Goal: Transaction & Acquisition: Purchase product/service

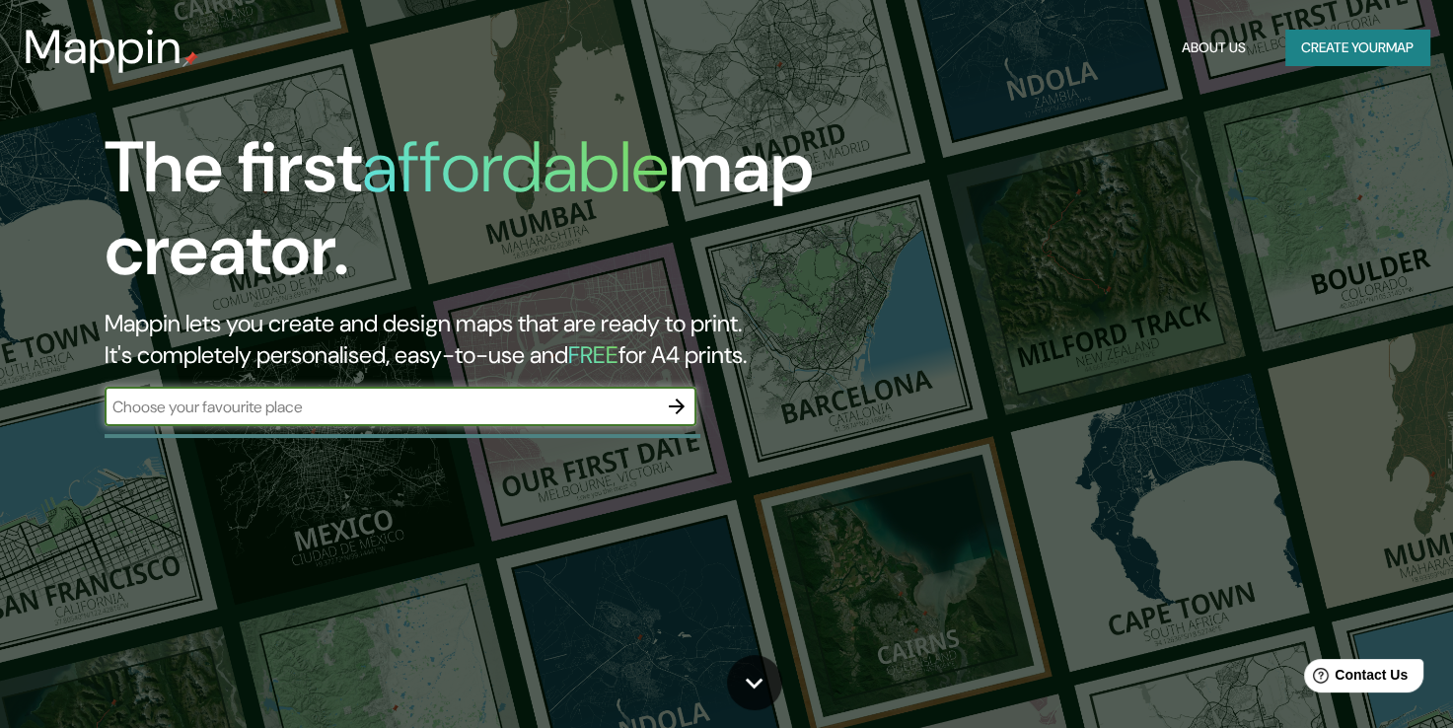
click at [315, 408] on input "text" at bounding box center [381, 406] width 552 height 23
type input "[GEOGRAPHIC_DATA]"
click at [682, 405] on icon "button" at bounding box center [677, 406] width 16 height 16
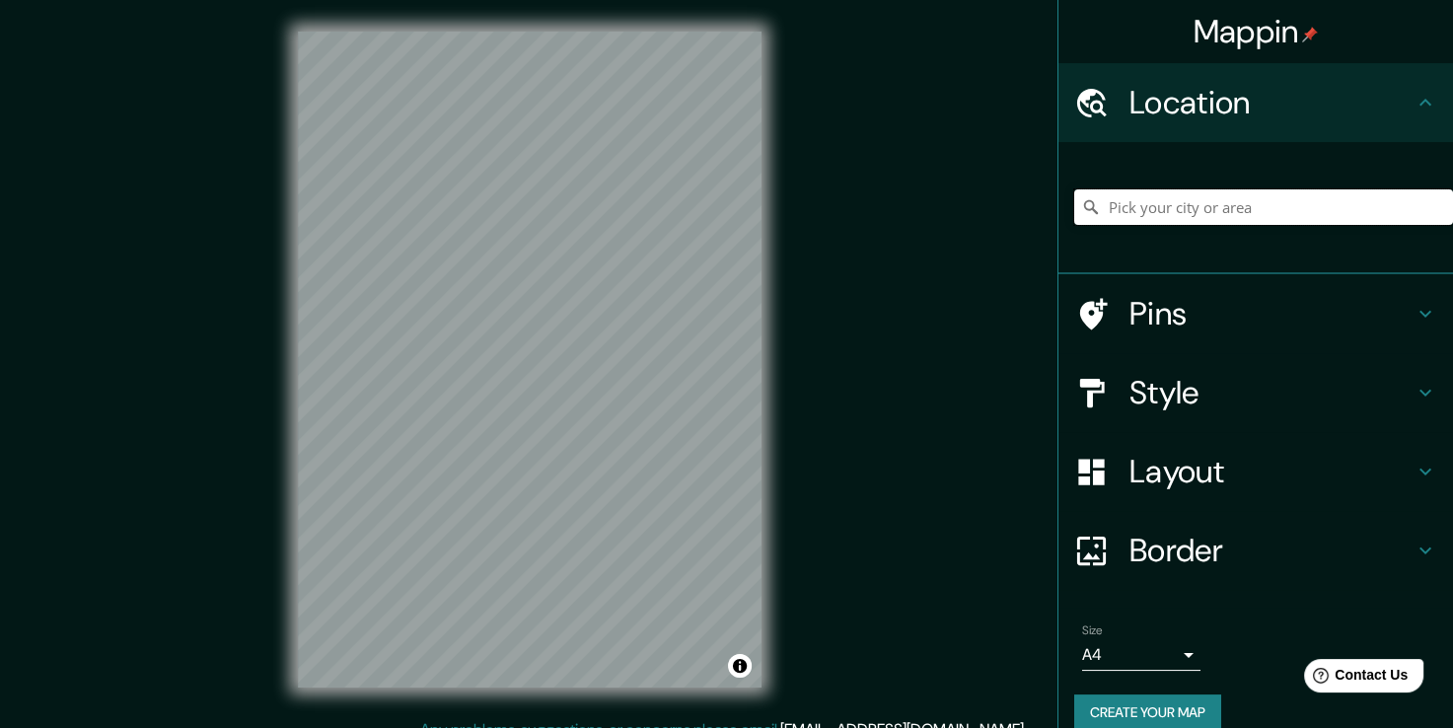
click at [1261, 214] on input "Pick your city or area" at bounding box center [1263, 207] width 379 height 36
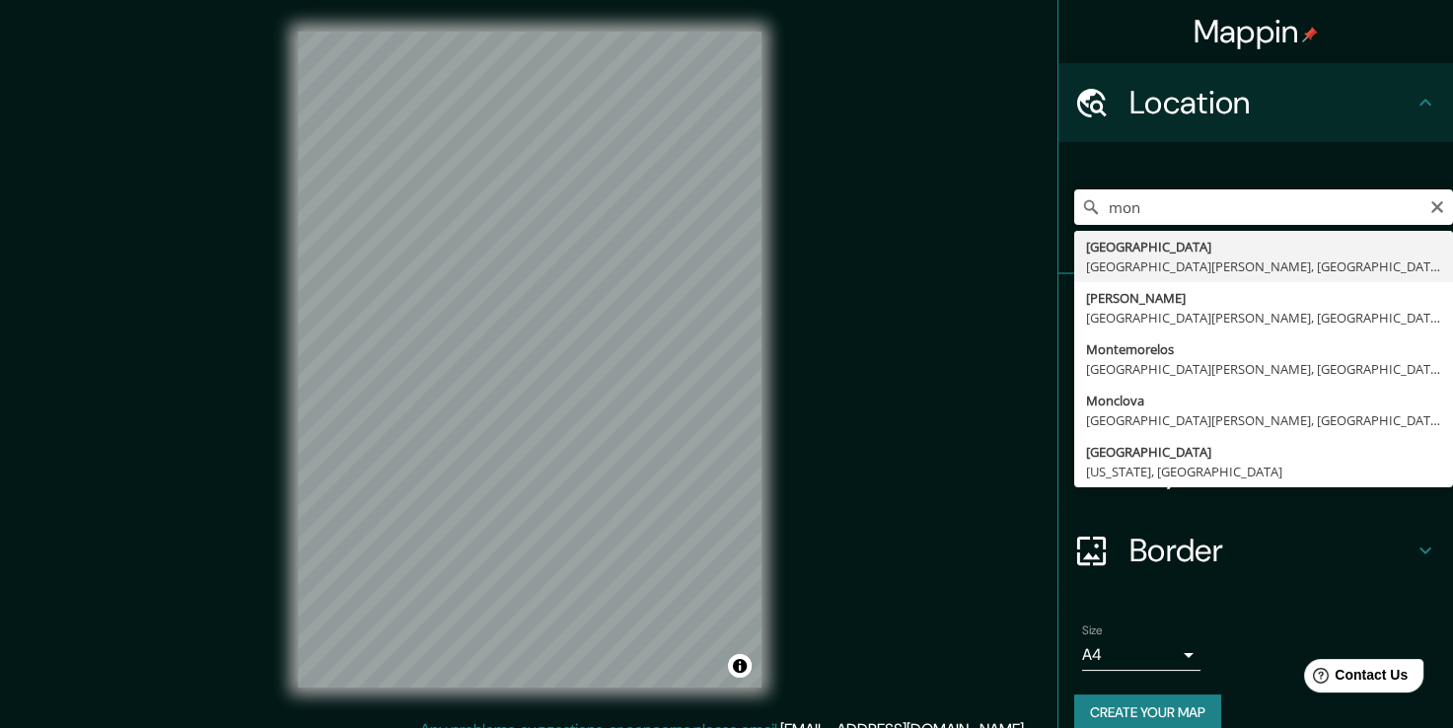
type input "[GEOGRAPHIC_DATA], [GEOGRAPHIC_DATA][PERSON_NAME], [GEOGRAPHIC_DATA]"
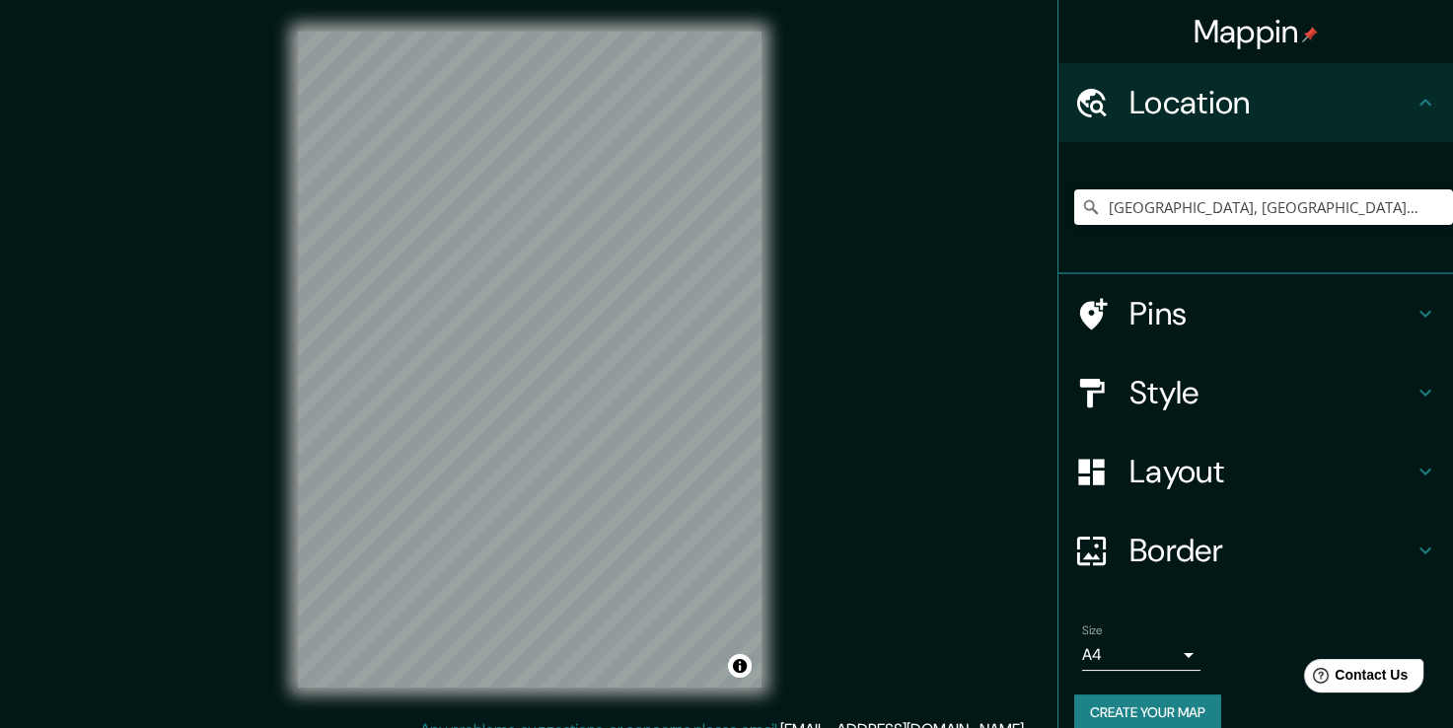
click at [1419, 390] on icon at bounding box center [1425, 393] width 24 height 24
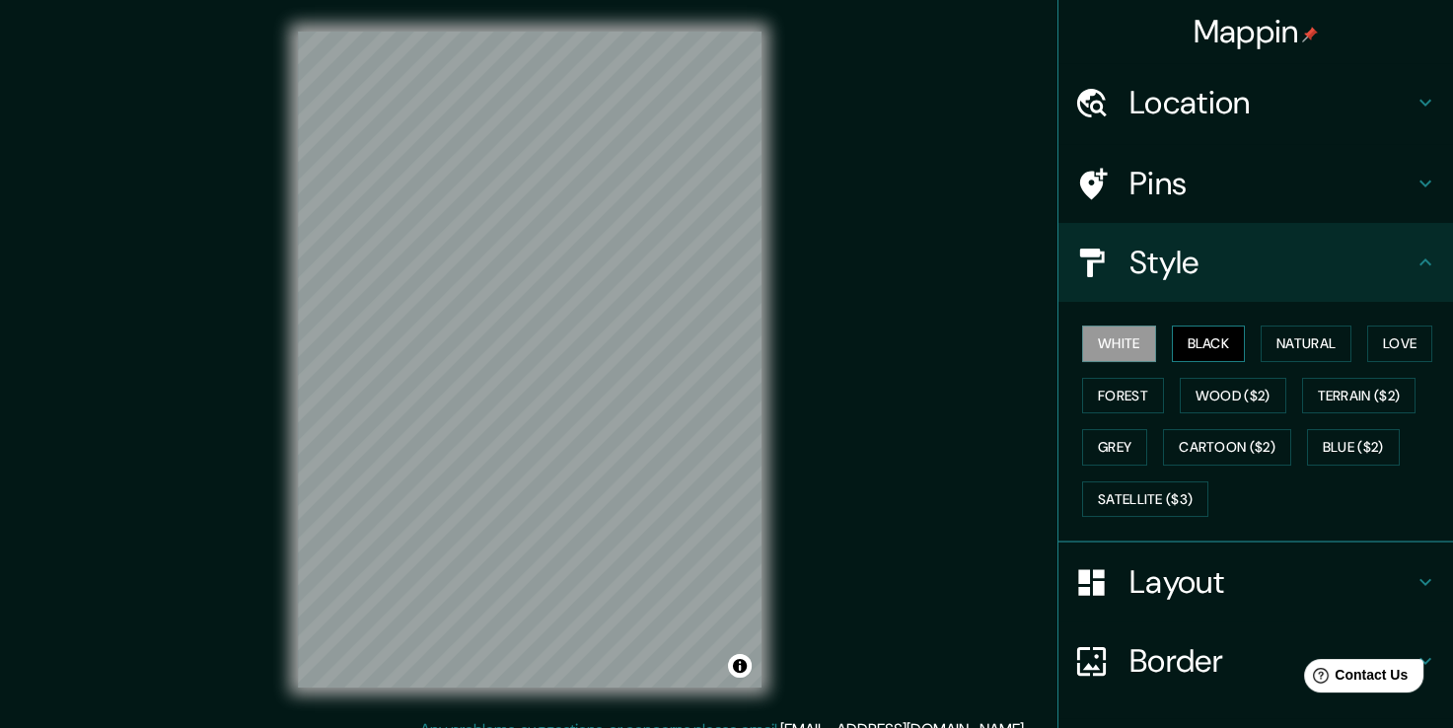
click at [1196, 345] on button "Black" at bounding box center [1209, 343] width 74 height 36
click at [1318, 343] on button "Natural" at bounding box center [1305, 343] width 91 height 36
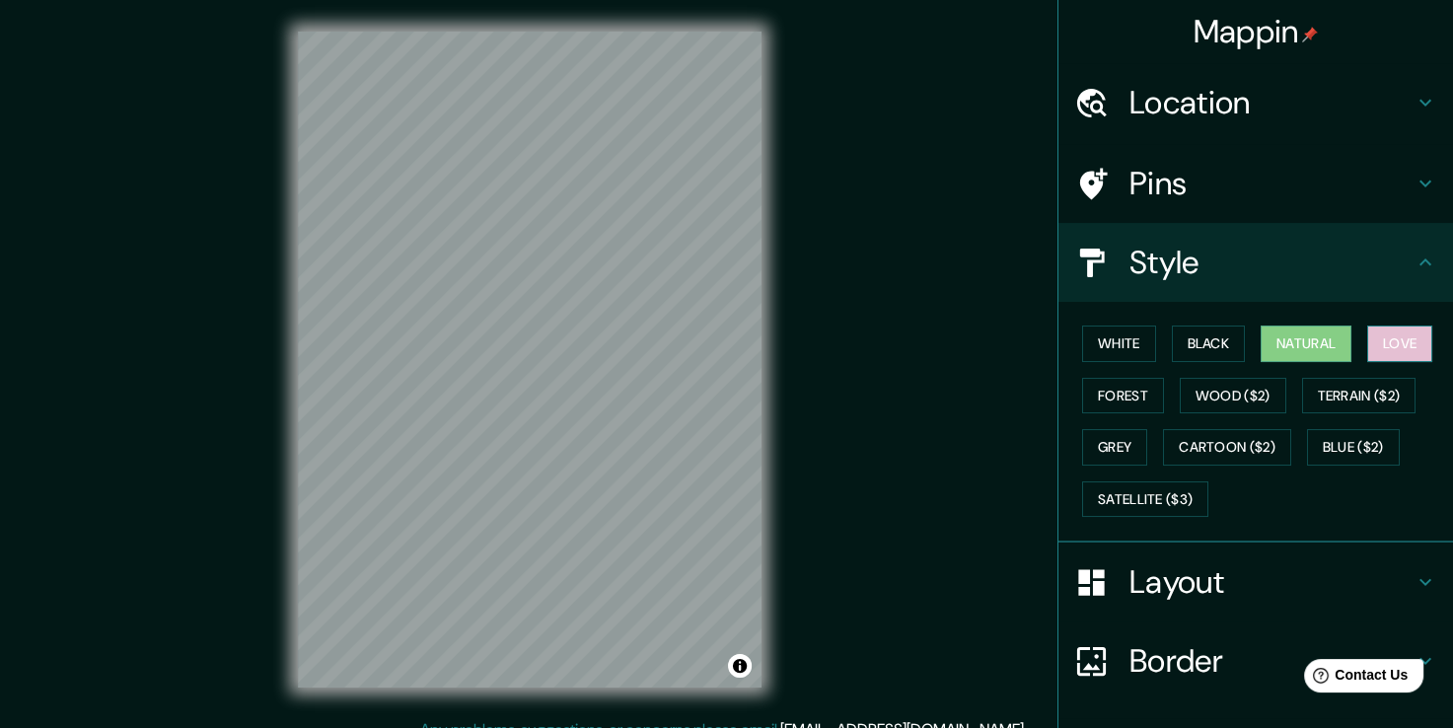
click at [1383, 337] on button "Love" at bounding box center [1399, 343] width 65 height 36
click at [1093, 393] on button "Forest" at bounding box center [1123, 396] width 82 height 36
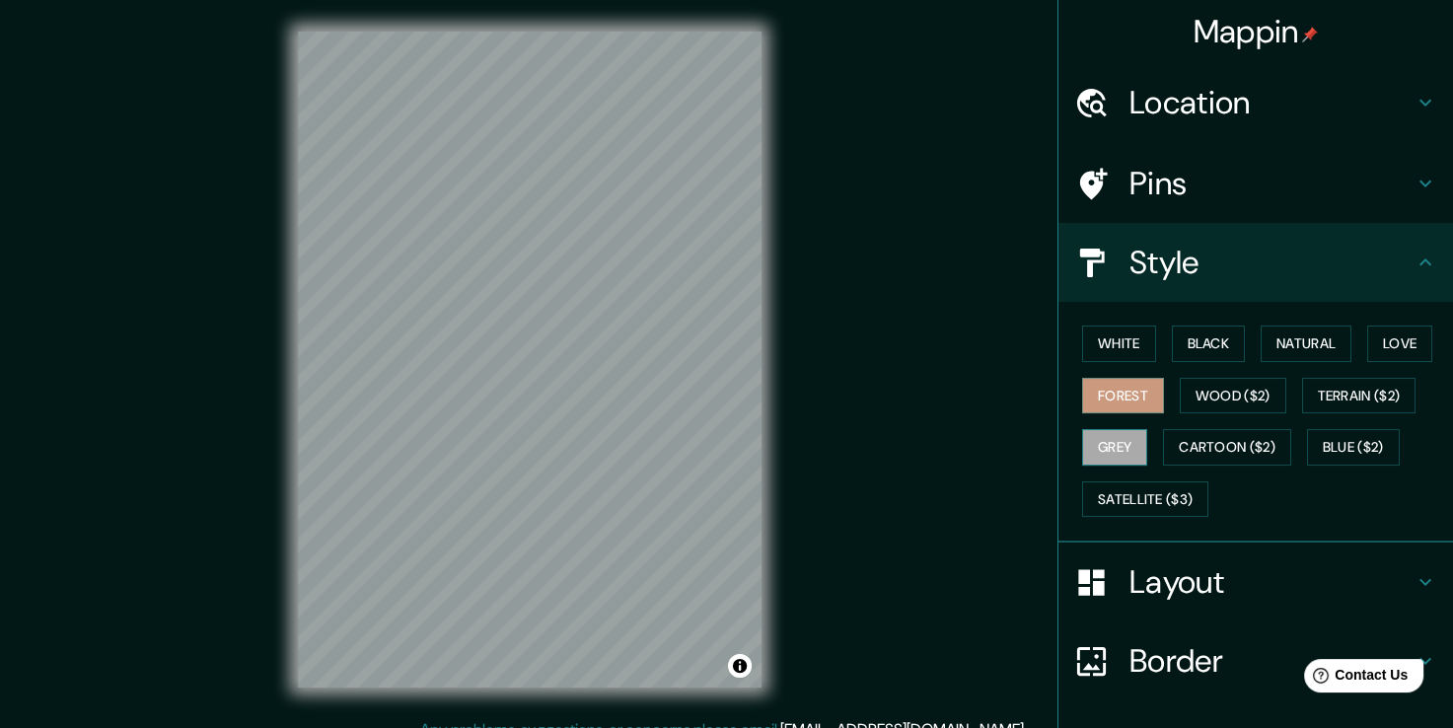
click at [1108, 447] on button "Grey" at bounding box center [1114, 447] width 65 height 36
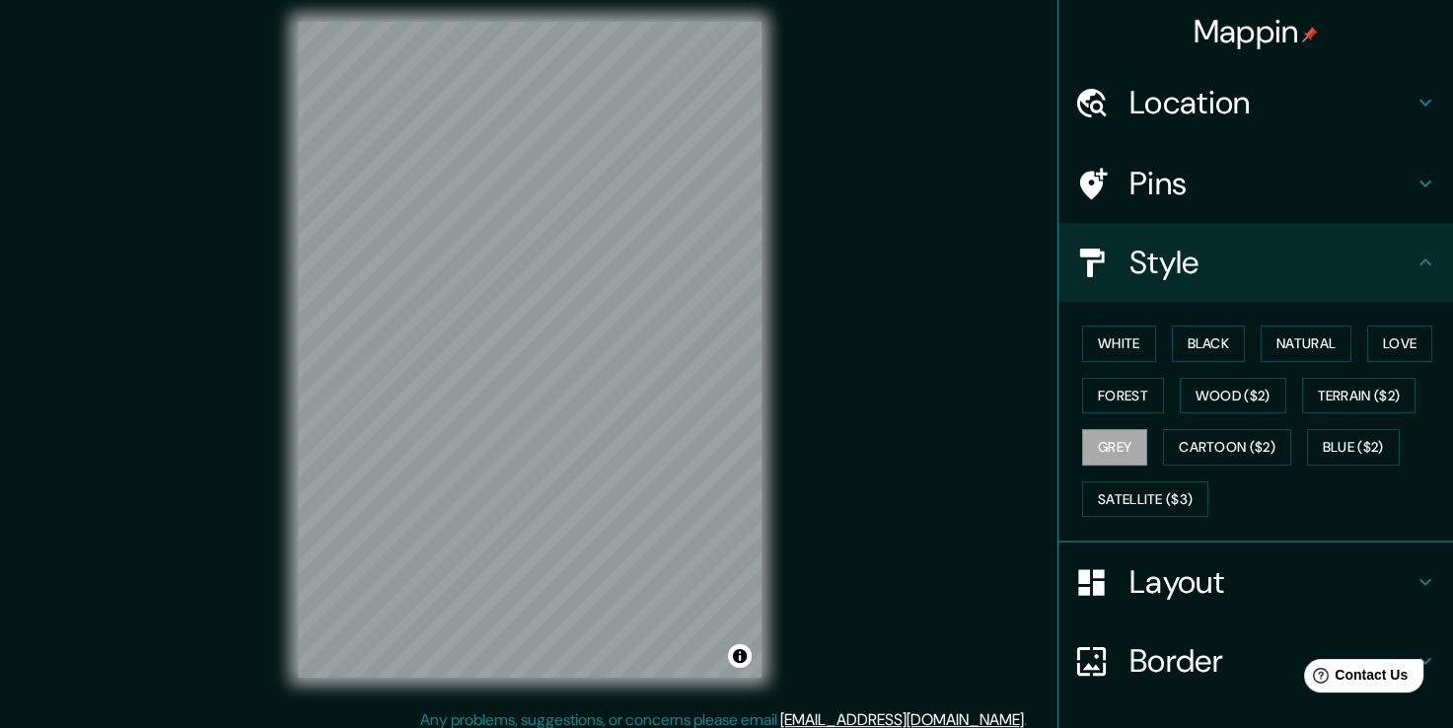
scroll to position [22, 0]
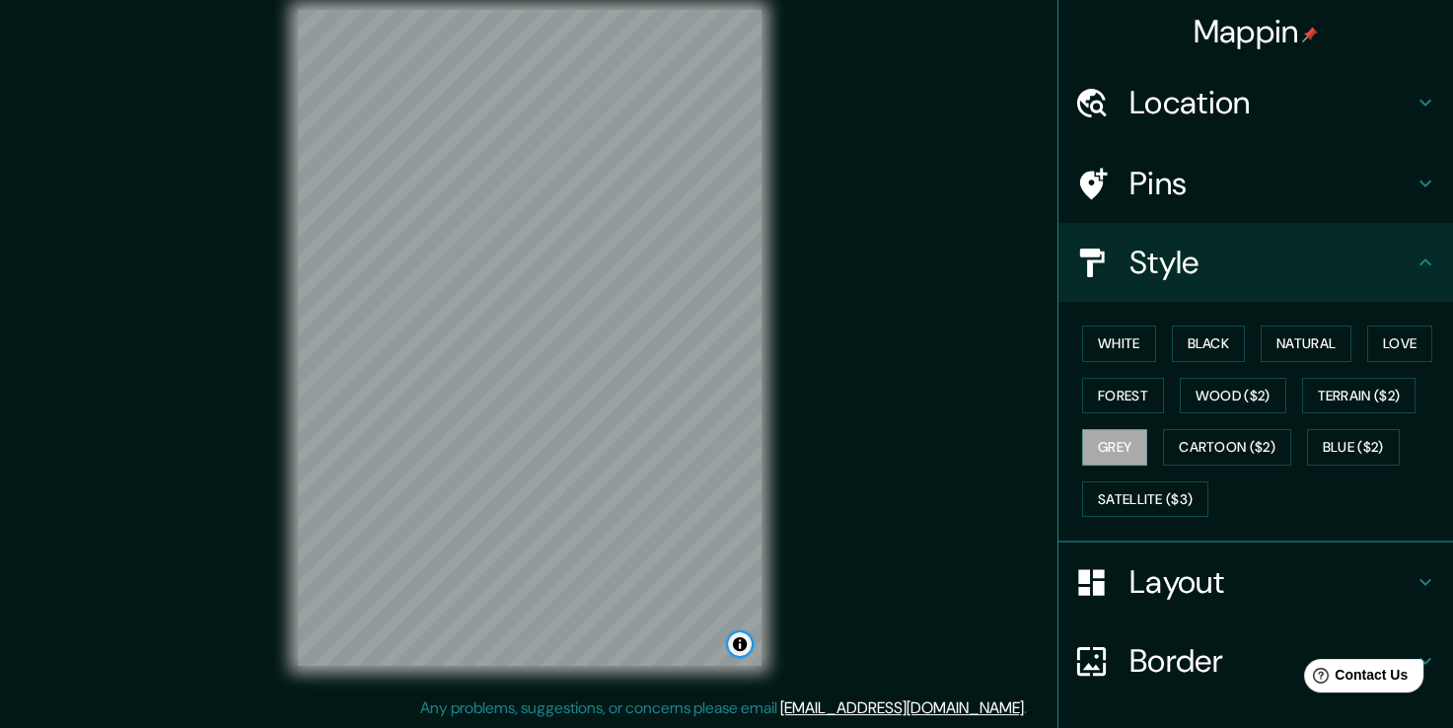
click at [740, 643] on button "Toggle attribution" at bounding box center [740, 644] width 24 height 24
click at [1413, 578] on icon at bounding box center [1425, 582] width 24 height 24
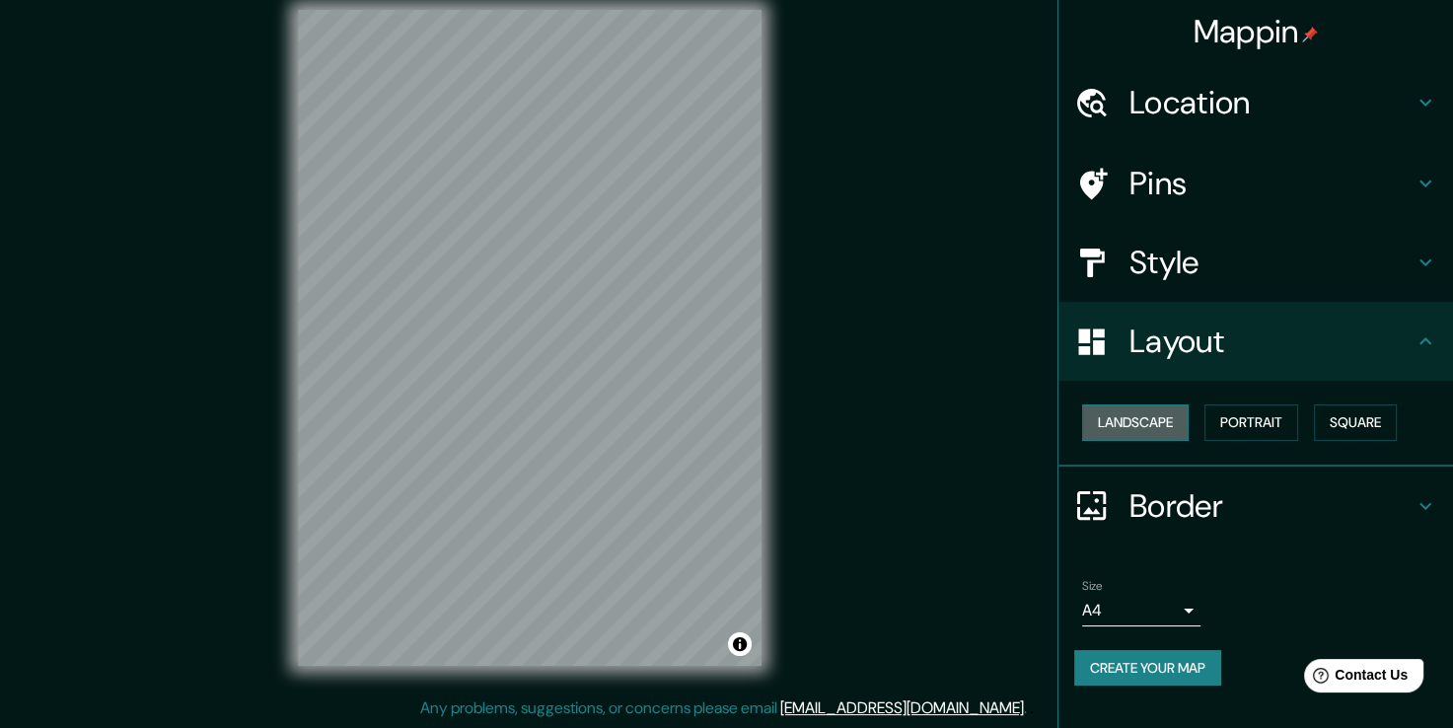
click at [1148, 420] on button "Landscape" at bounding box center [1135, 422] width 107 height 36
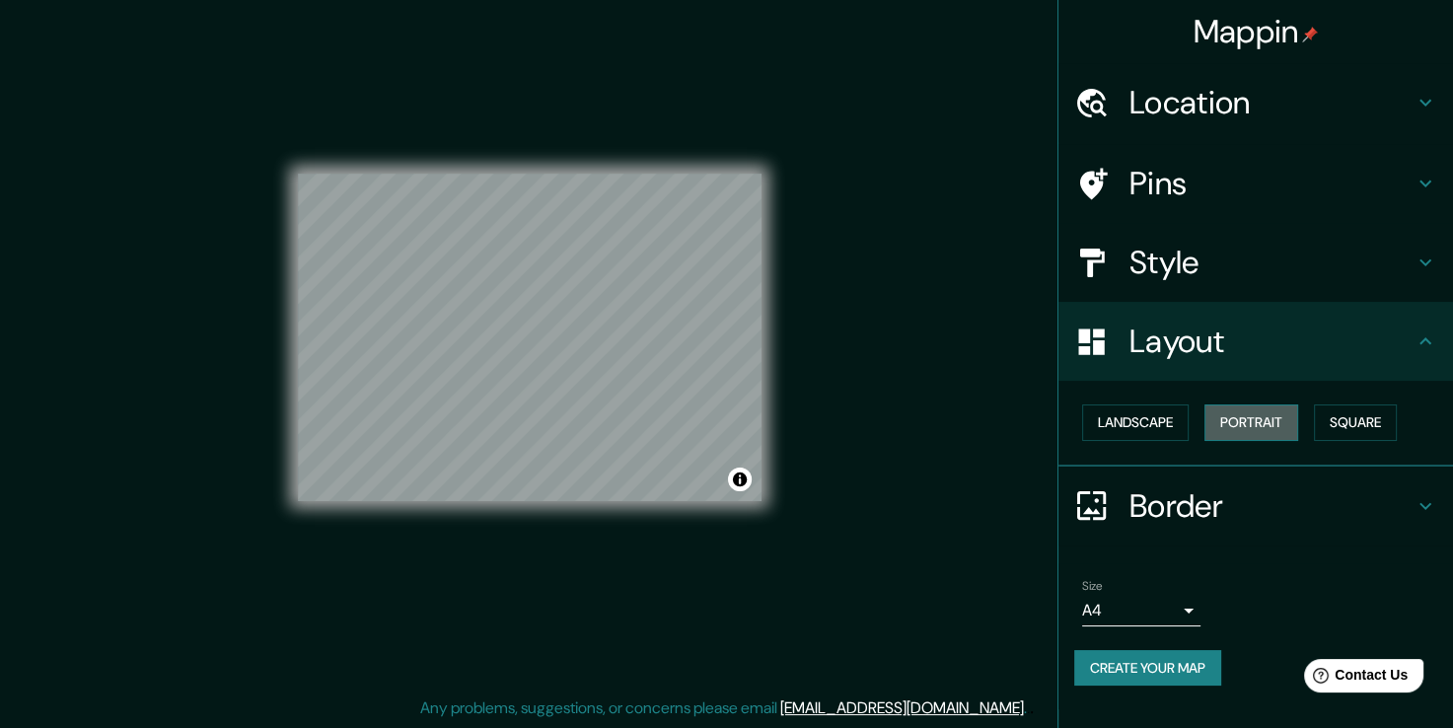
click at [1239, 417] on button "Portrait" at bounding box center [1251, 422] width 94 height 36
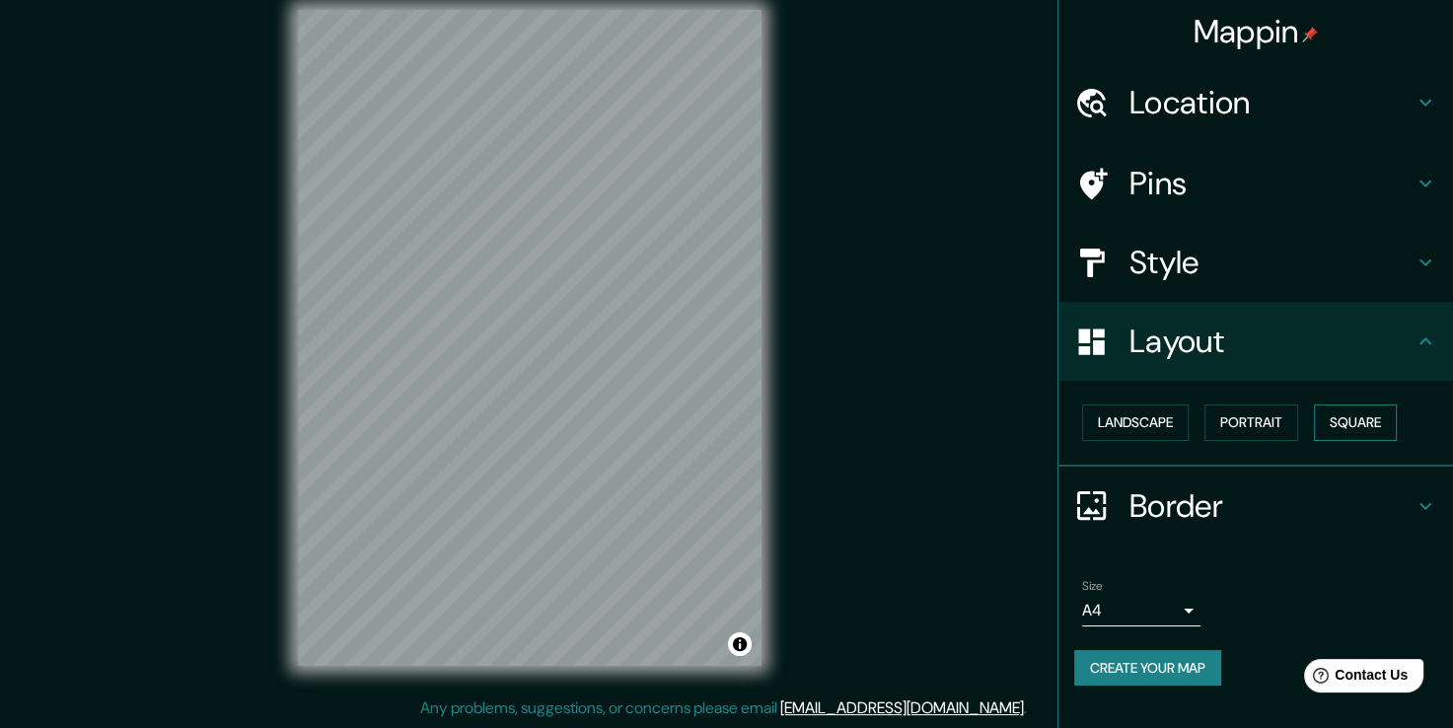
click at [1351, 423] on button "Square" at bounding box center [1355, 422] width 83 height 36
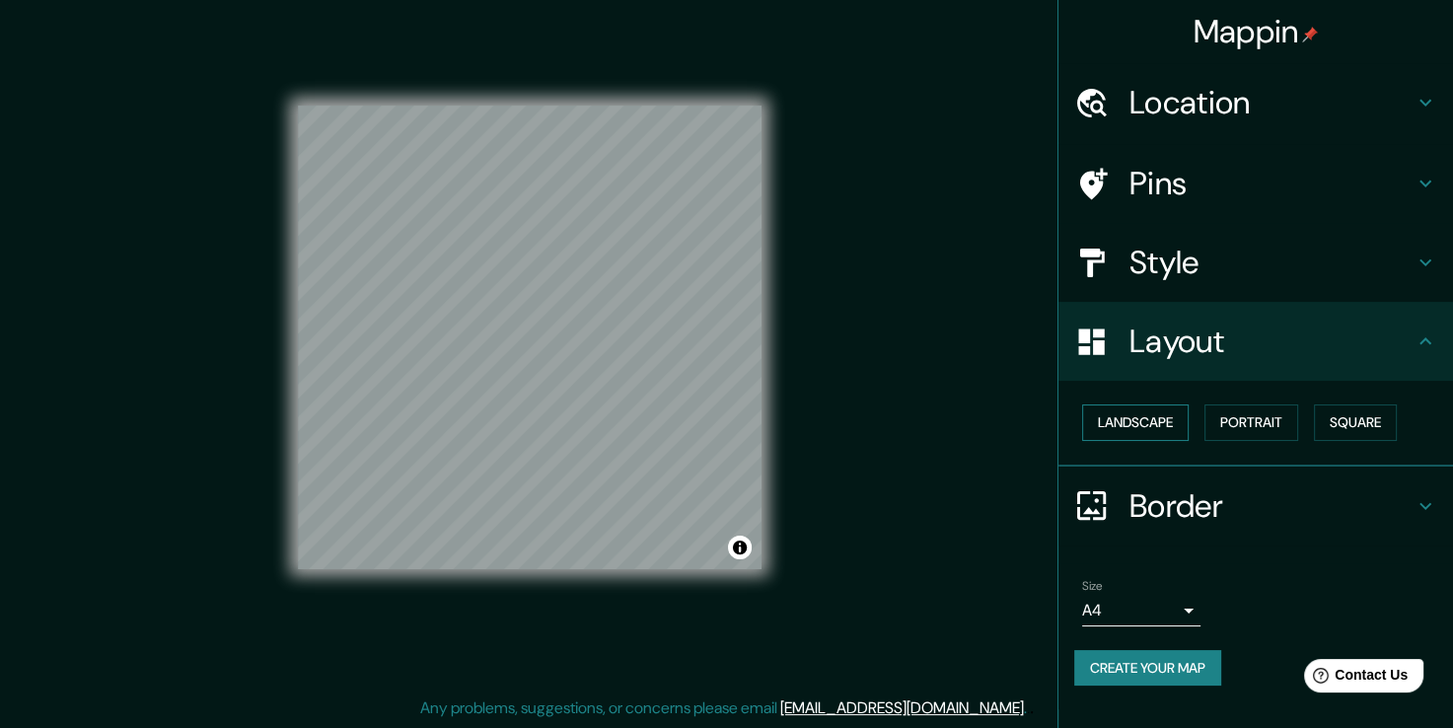
click at [1121, 427] on button "Landscape" at bounding box center [1135, 422] width 107 height 36
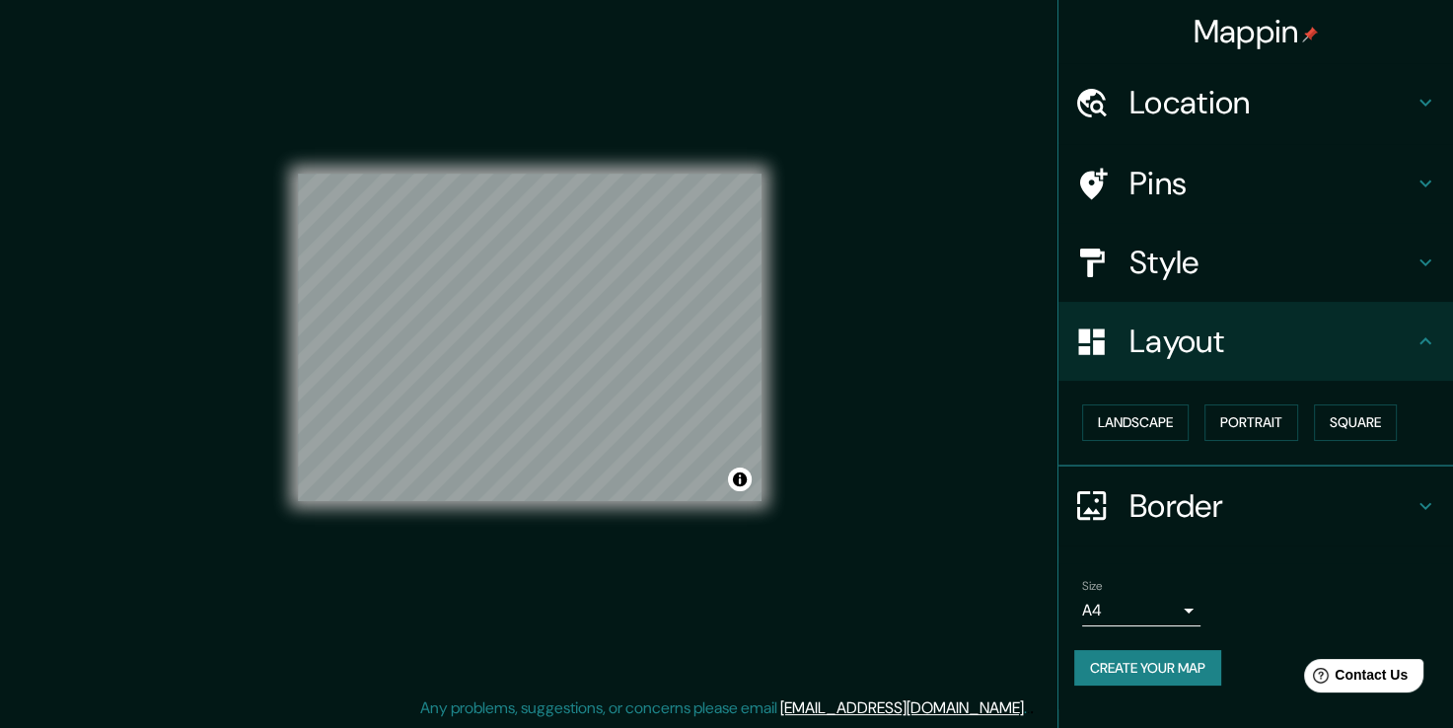
click at [1417, 495] on icon at bounding box center [1425, 506] width 24 height 24
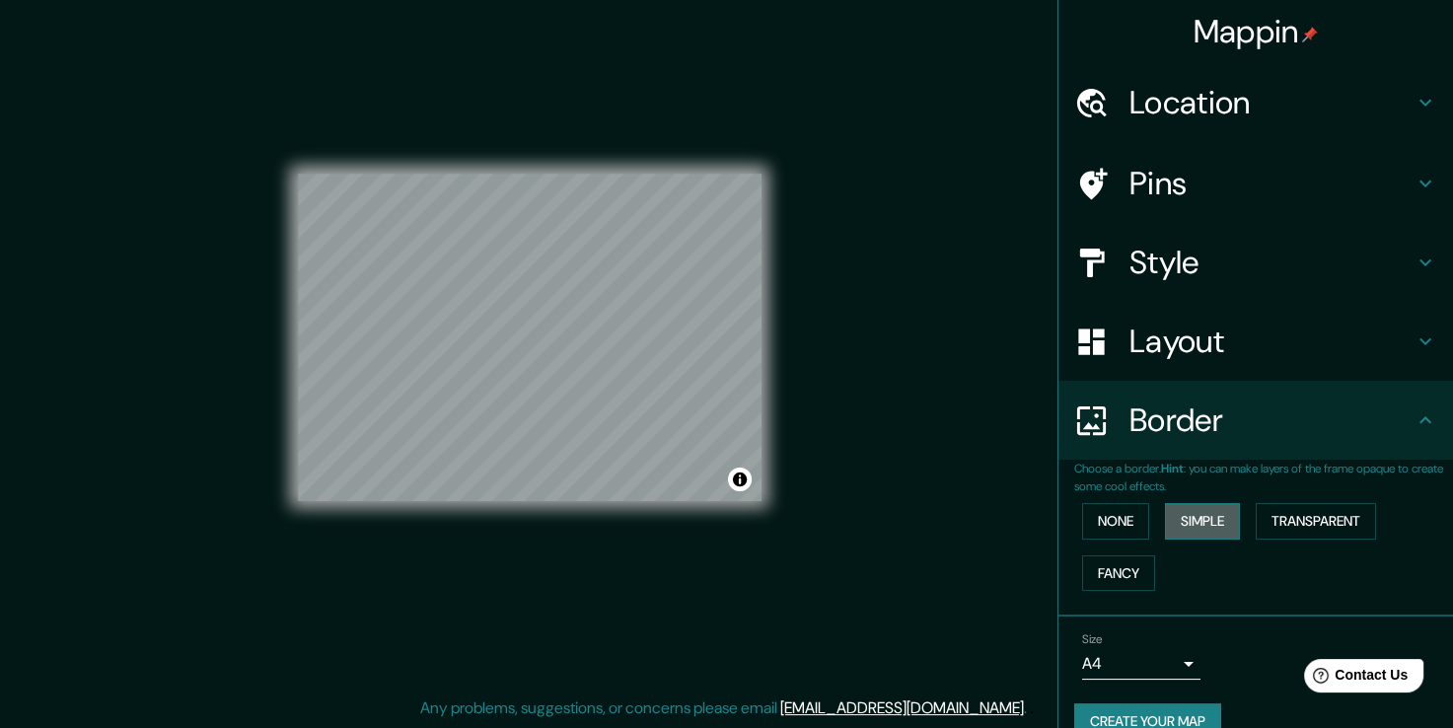
click at [1205, 527] on button "Simple" at bounding box center [1202, 521] width 75 height 36
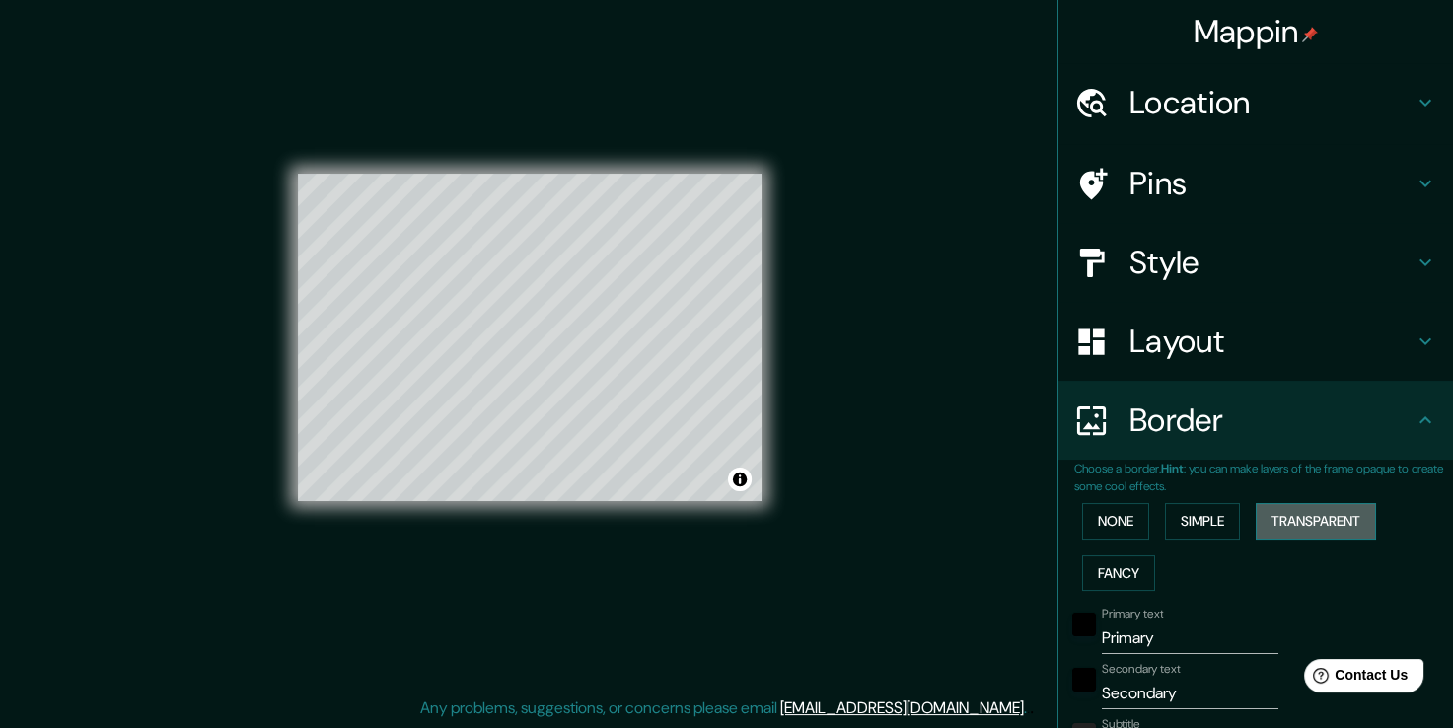
click at [1329, 519] on button "Transparent" at bounding box center [1315, 521] width 120 height 36
click at [1112, 566] on button "Fancy" at bounding box center [1118, 573] width 73 height 36
click at [1098, 528] on button "None" at bounding box center [1115, 521] width 67 height 36
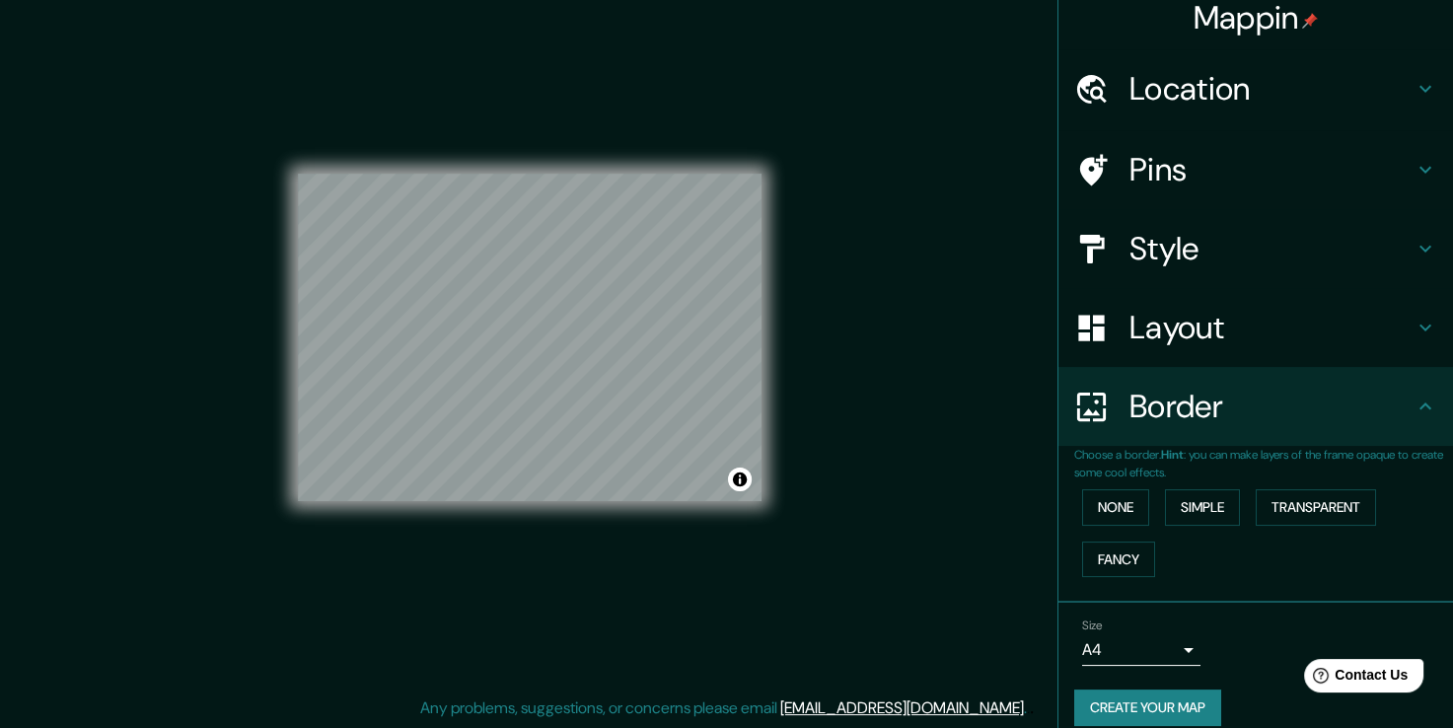
scroll to position [33, 0]
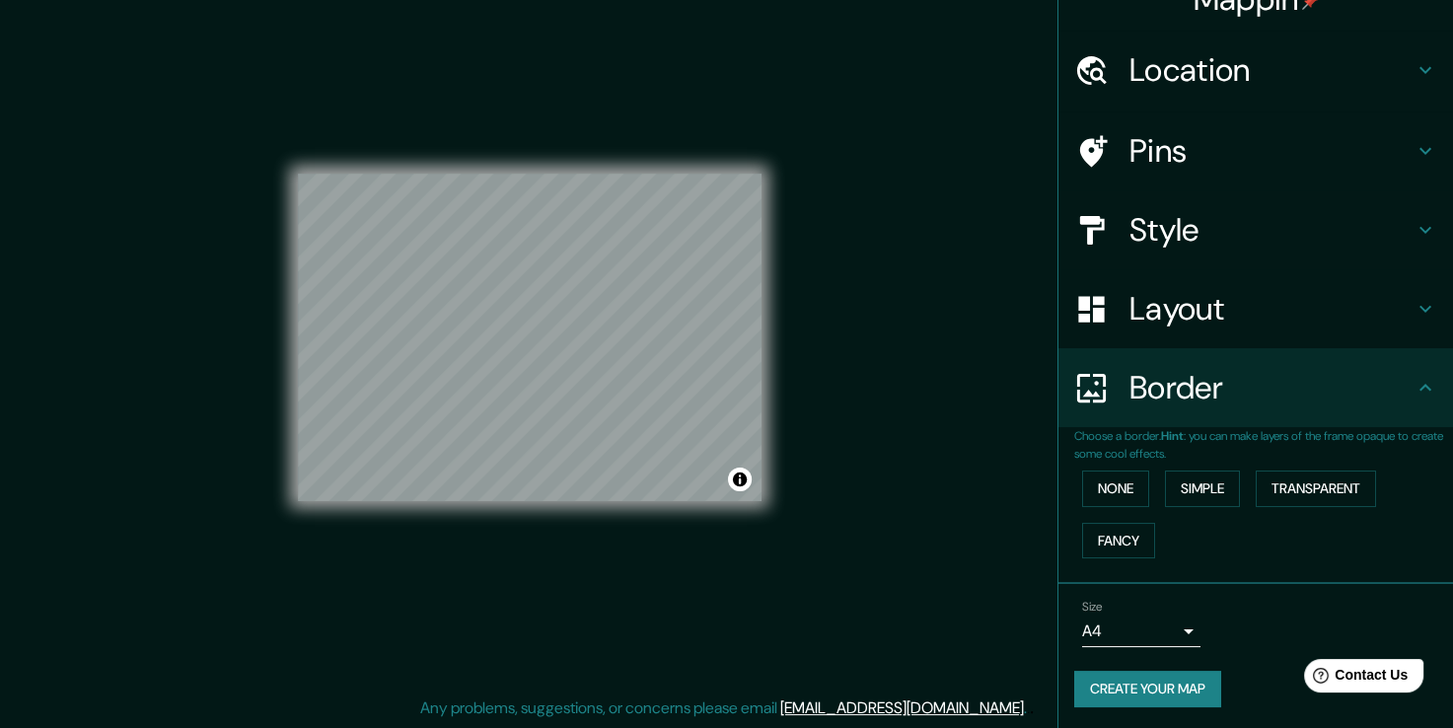
click at [1178, 633] on body "Mappin Location [GEOGRAPHIC_DATA], [GEOGRAPHIC_DATA][PERSON_NAME], [GEOGRAPHIC_…" at bounding box center [726, 342] width 1453 height 728
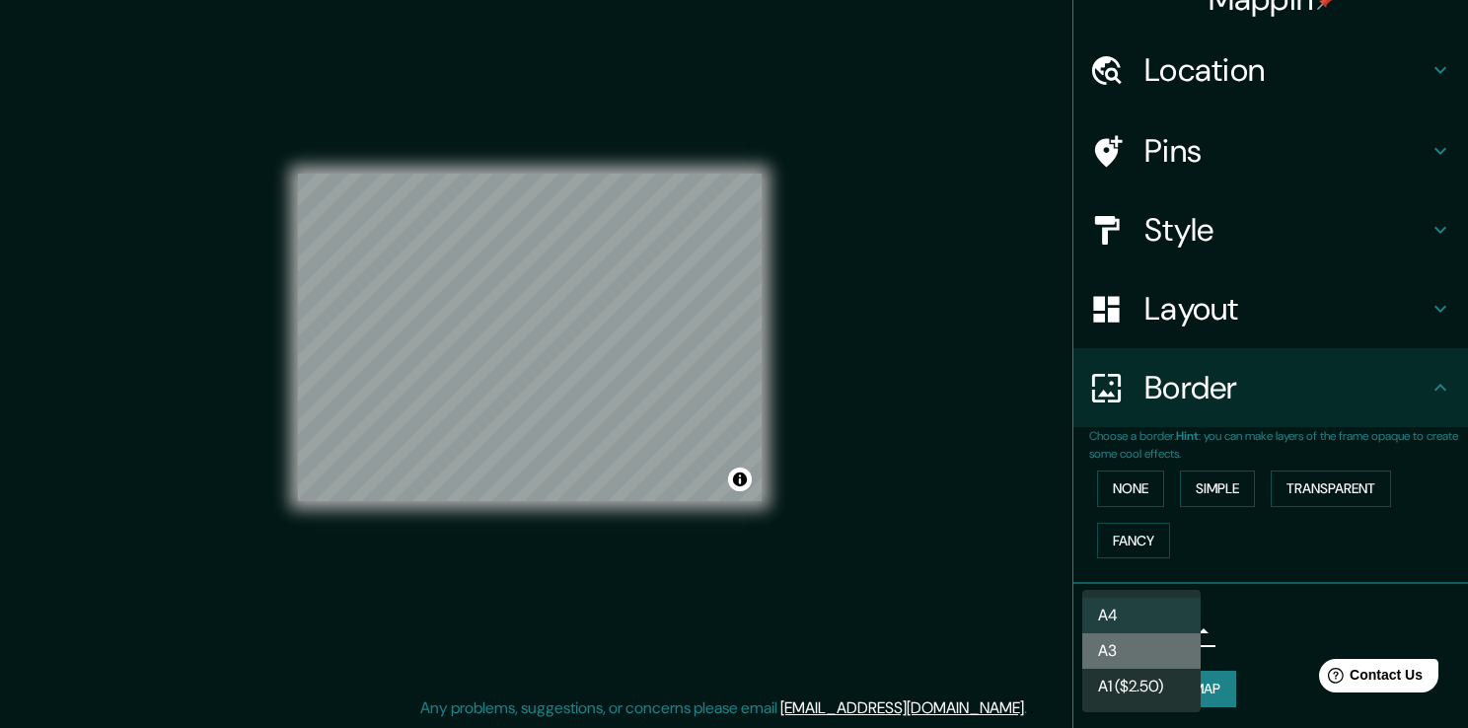
click at [1158, 645] on li "A3" at bounding box center [1141, 651] width 118 height 36
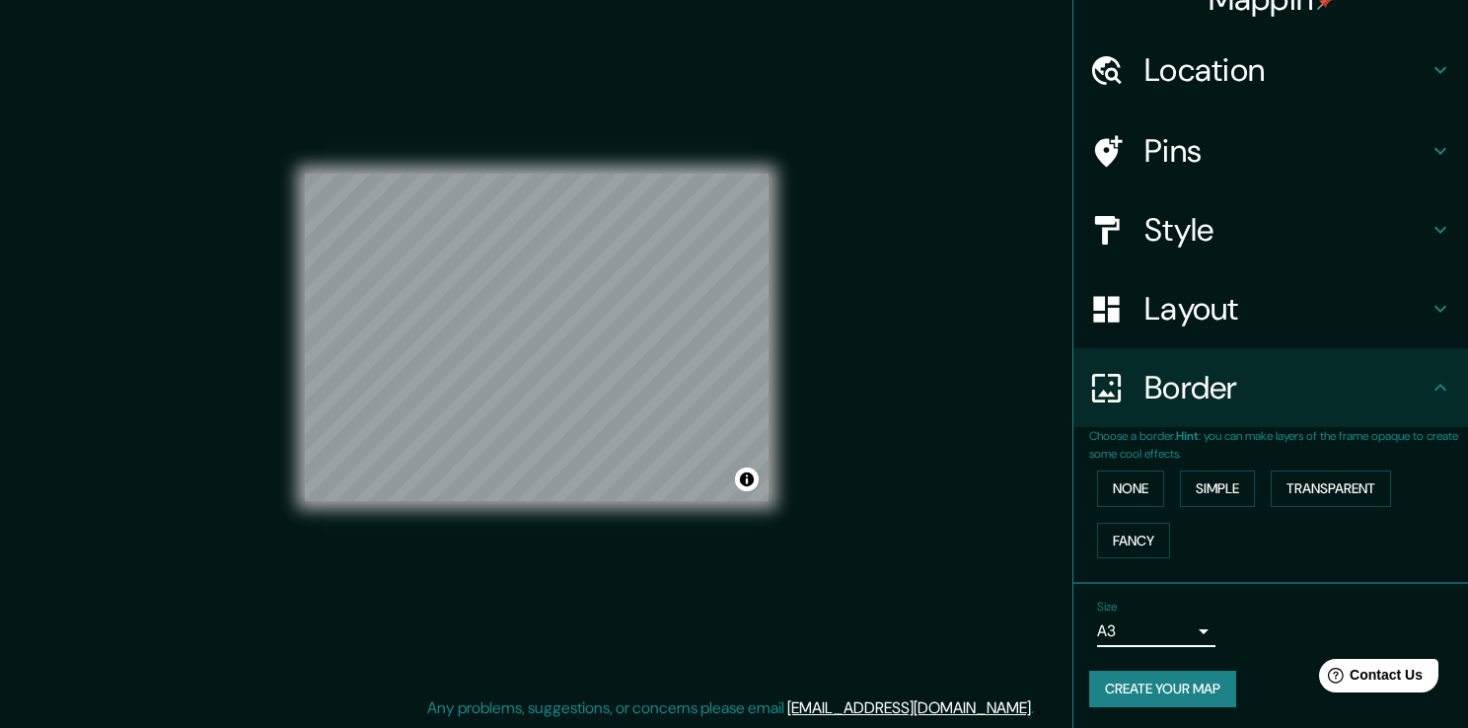
click at [1171, 629] on body "Mappin Location [GEOGRAPHIC_DATA], [GEOGRAPHIC_DATA][PERSON_NAME], [GEOGRAPHIC_…" at bounding box center [734, 342] width 1468 height 728
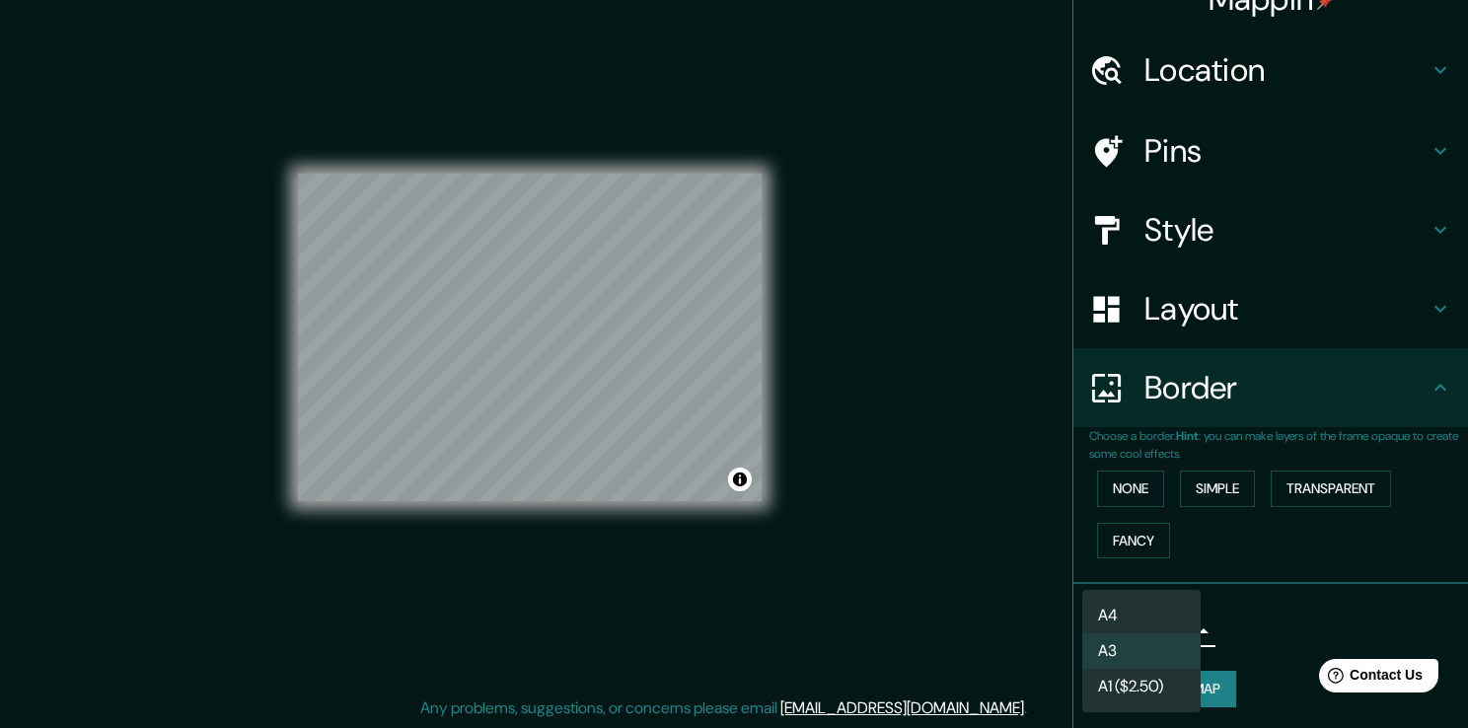
click at [1123, 620] on li "A4" at bounding box center [1141, 616] width 118 height 36
type input "single"
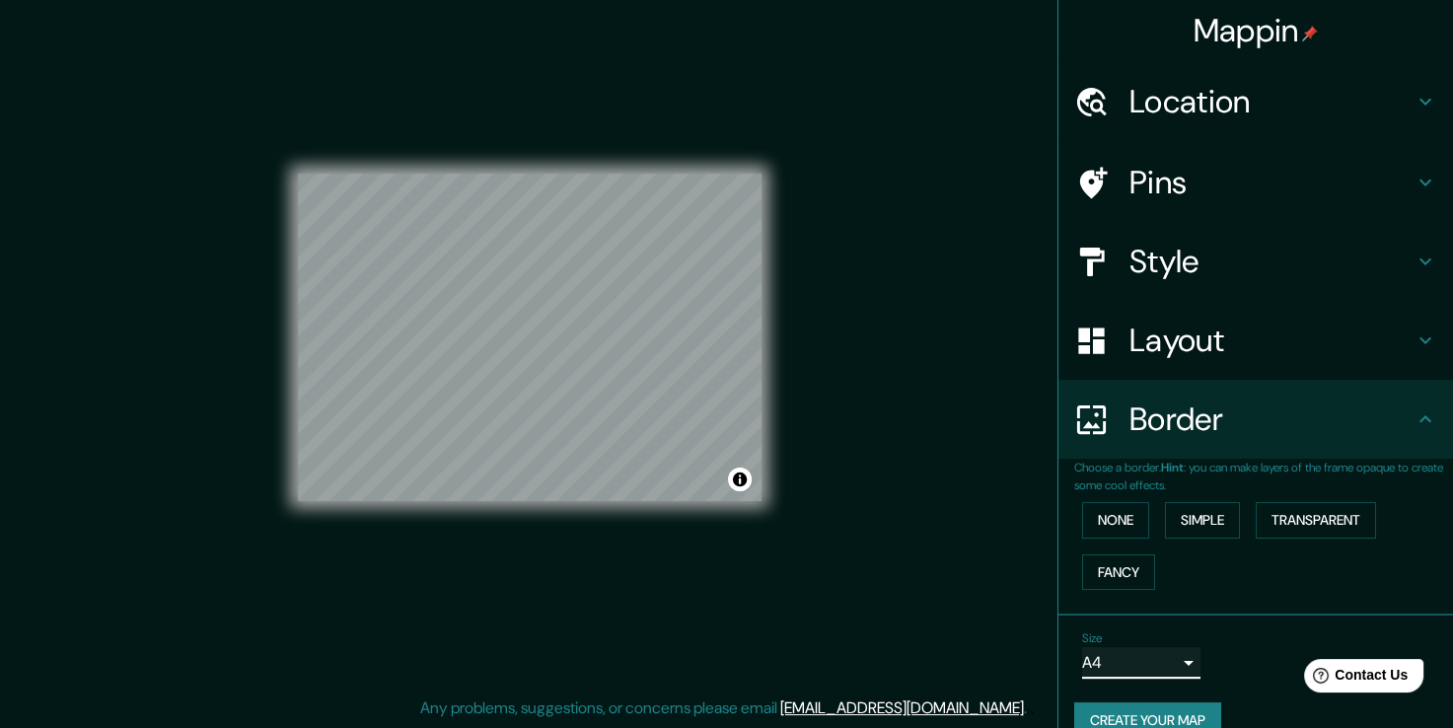
scroll to position [0, 0]
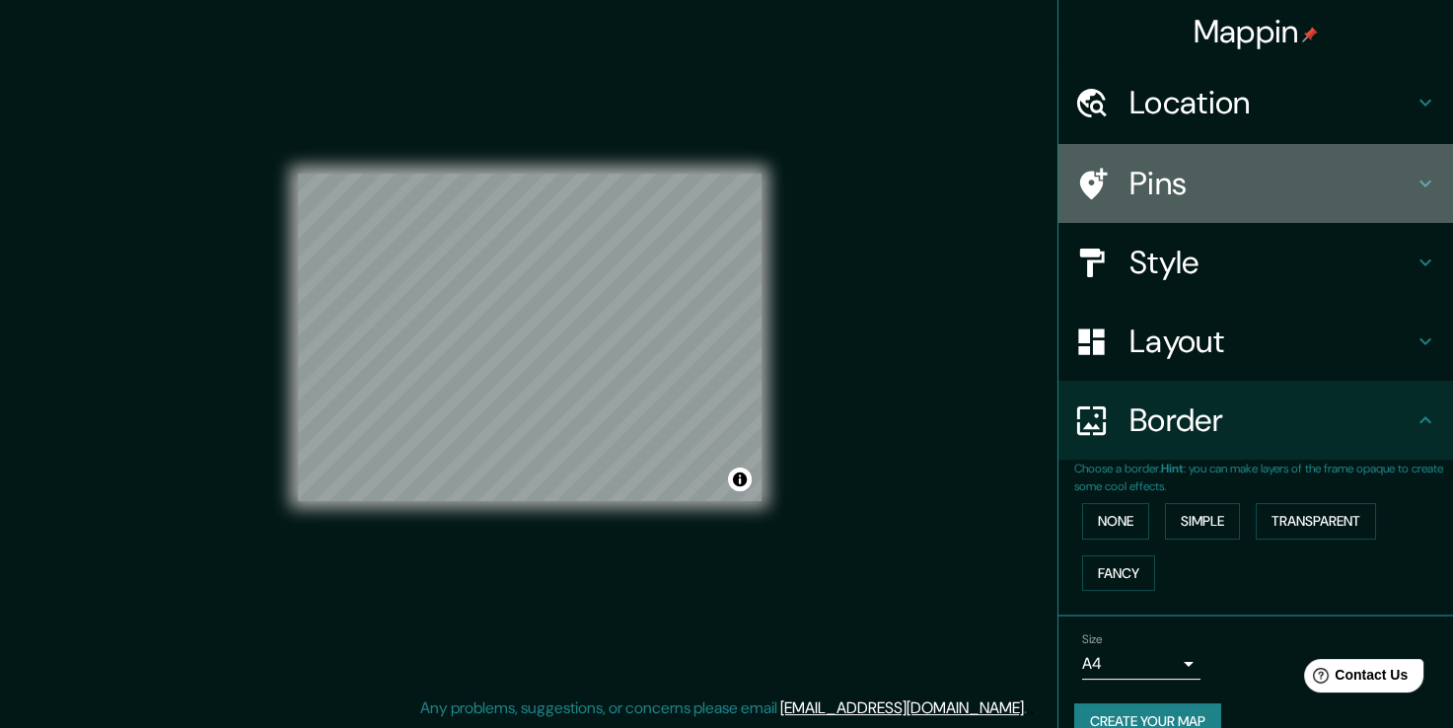
click at [1145, 184] on h4 "Pins" at bounding box center [1271, 183] width 284 height 39
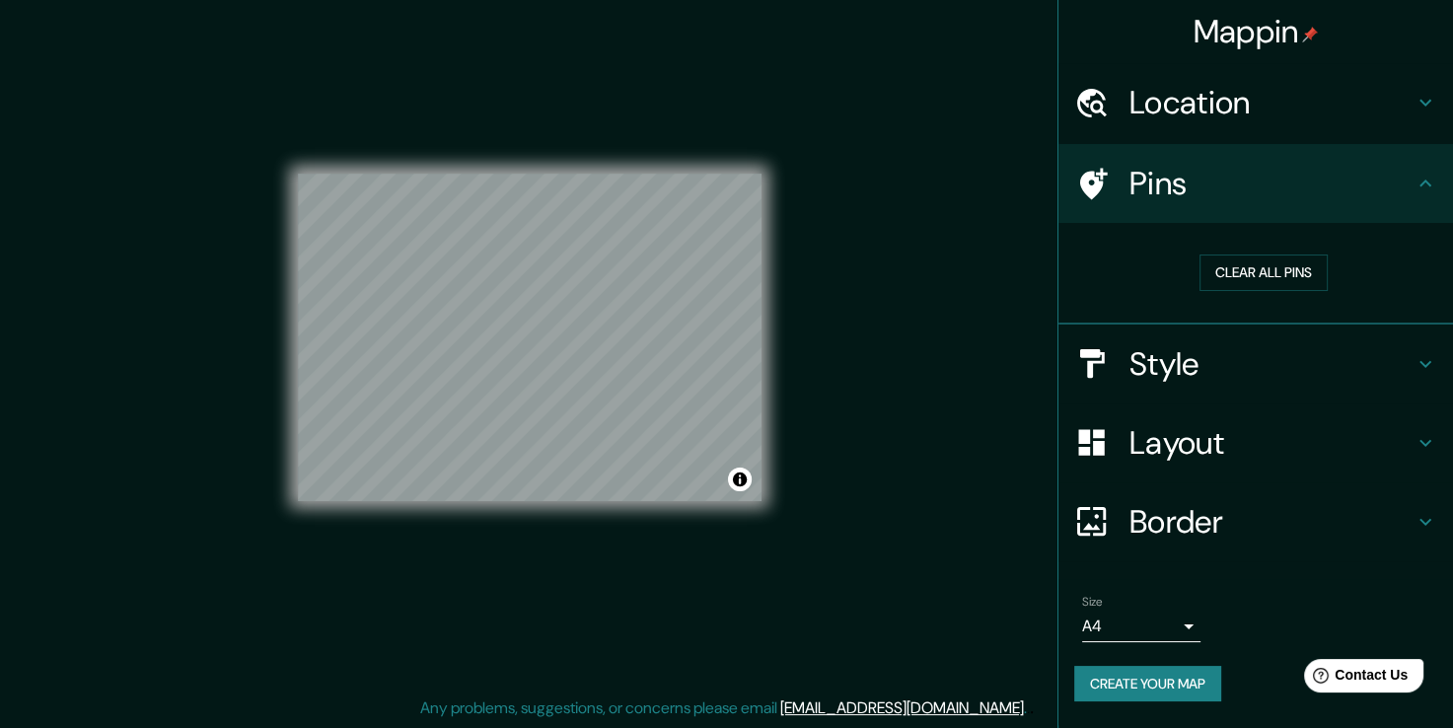
click at [1194, 378] on h4 "Style" at bounding box center [1271, 363] width 284 height 39
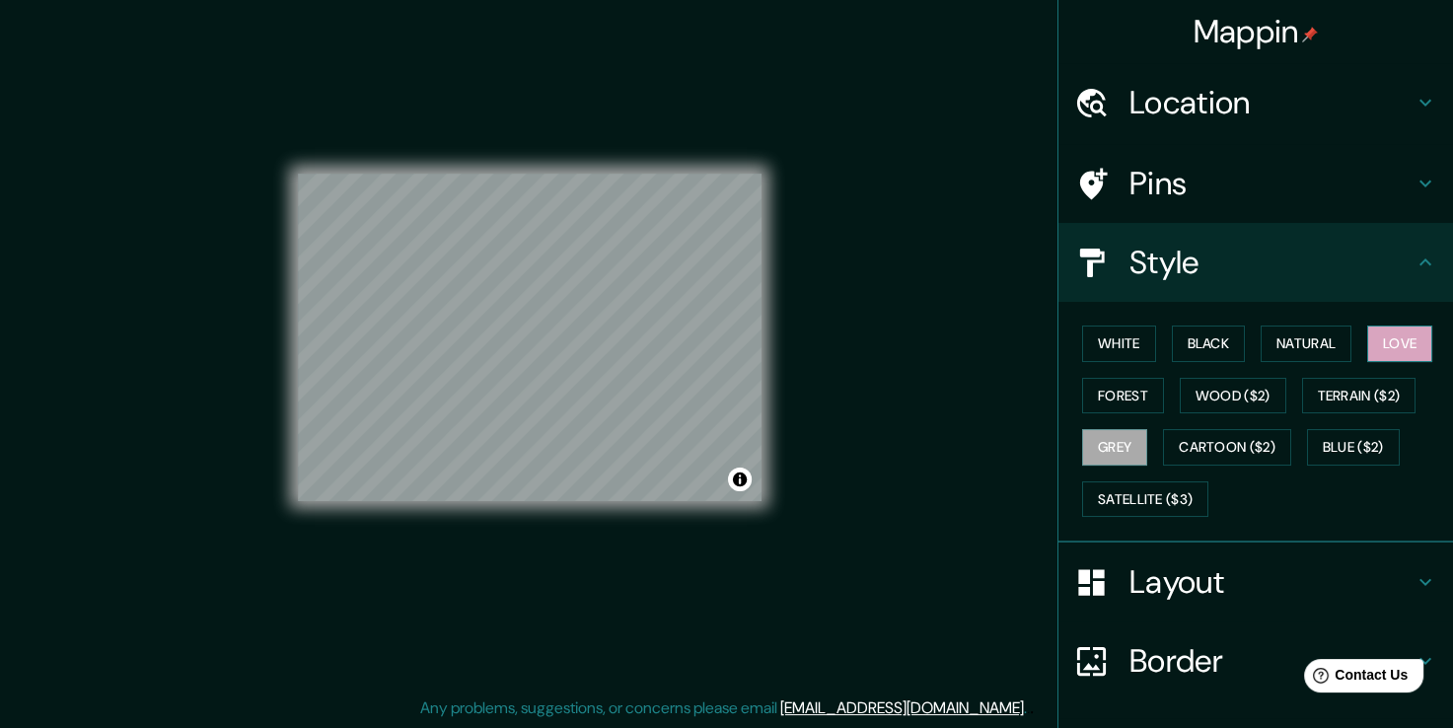
click at [1391, 336] on button "Love" at bounding box center [1399, 343] width 65 height 36
click at [603, 262] on div at bounding box center [603, 264] width 16 height 16
click at [485, 270] on div at bounding box center [488, 266] width 16 height 16
click at [476, 264] on div at bounding box center [482, 264] width 16 height 16
click at [483, 267] on div at bounding box center [488, 265] width 16 height 16
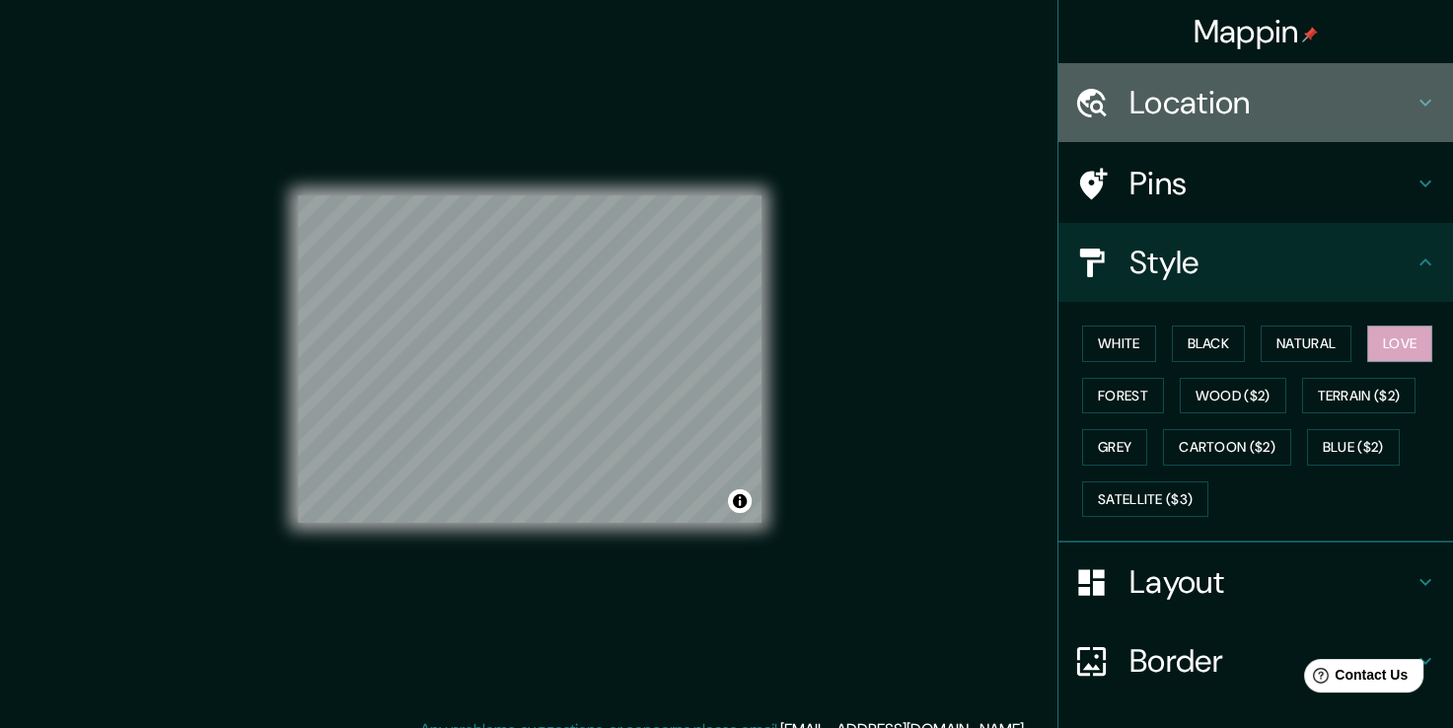
click at [1413, 101] on icon at bounding box center [1425, 103] width 24 height 24
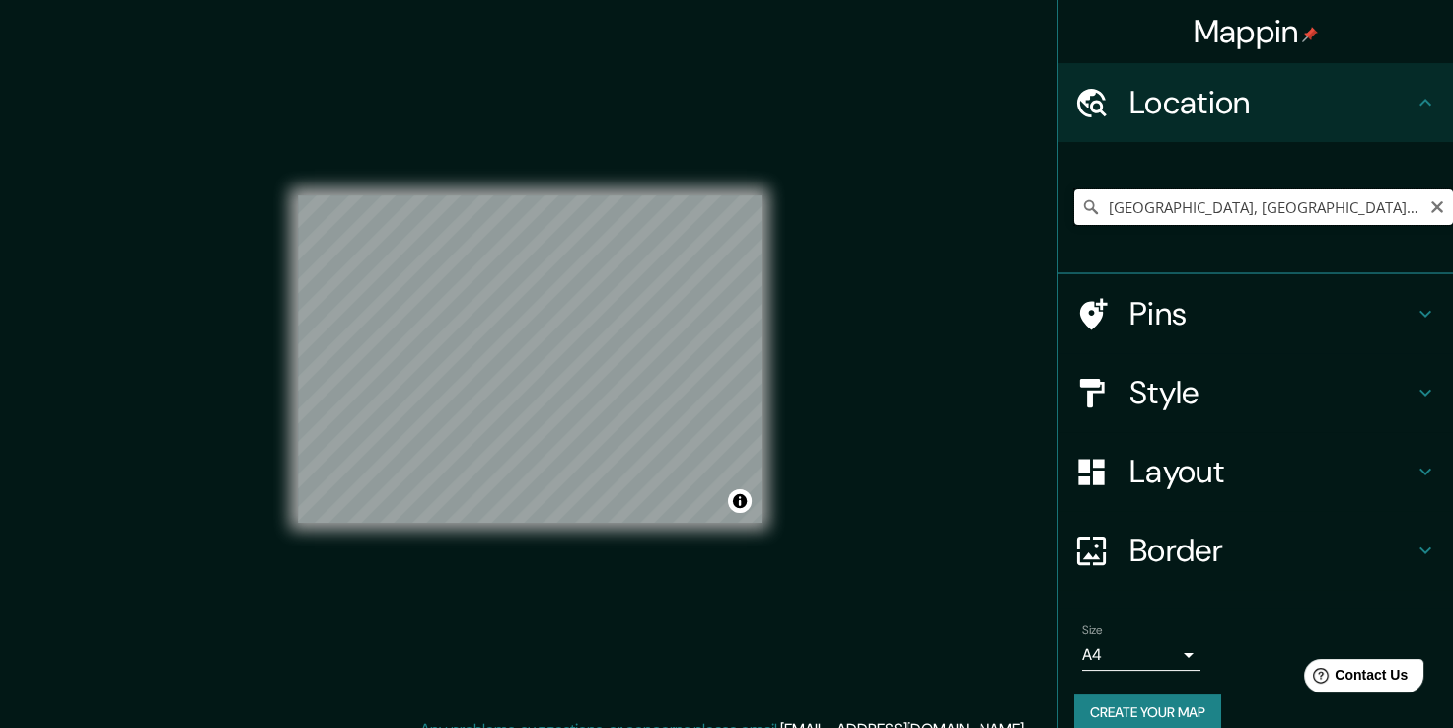
drag, startPoint x: 1366, startPoint y: 202, endPoint x: 1090, endPoint y: 213, distance: 276.4
click at [1090, 213] on input "[GEOGRAPHIC_DATA], [GEOGRAPHIC_DATA][PERSON_NAME], [GEOGRAPHIC_DATA]" at bounding box center [1263, 207] width 379 height 36
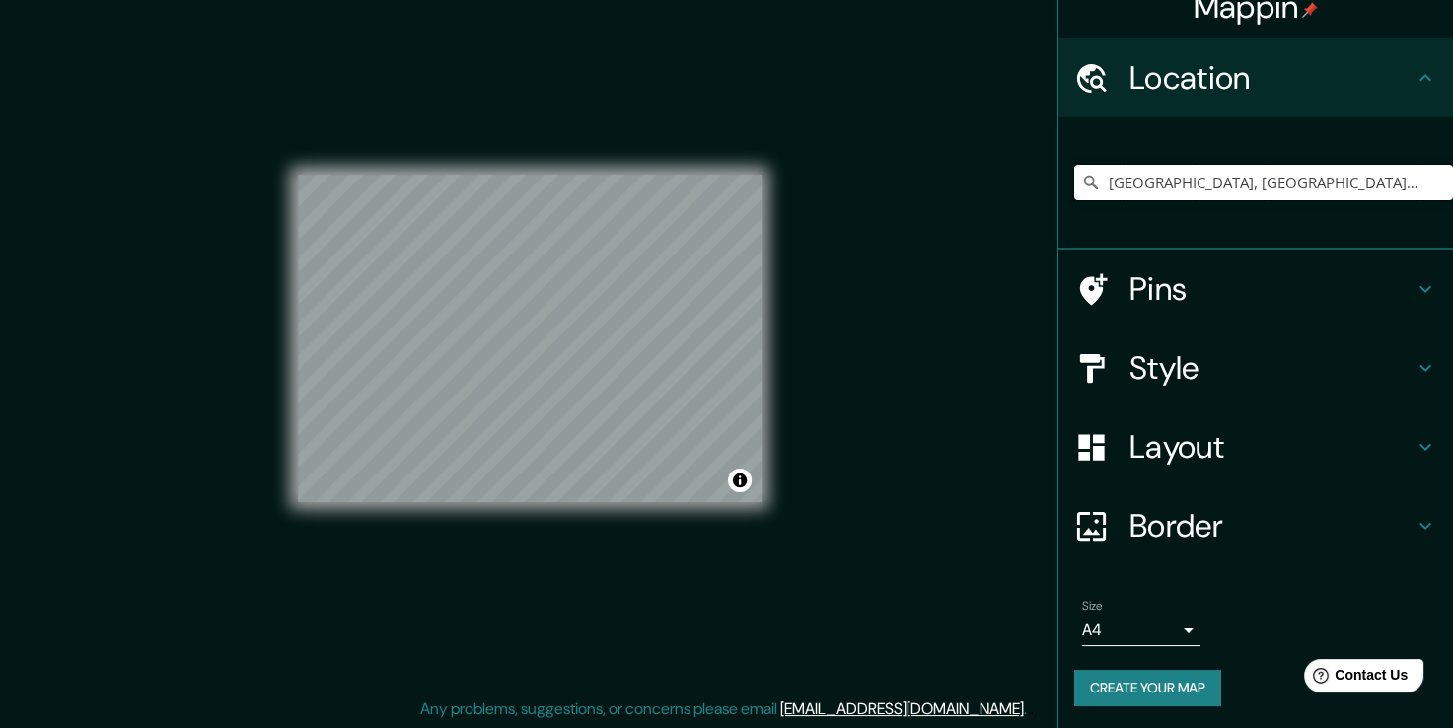
scroll to position [22, 0]
